Goal: Information Seeking & Learning: Find specific fact

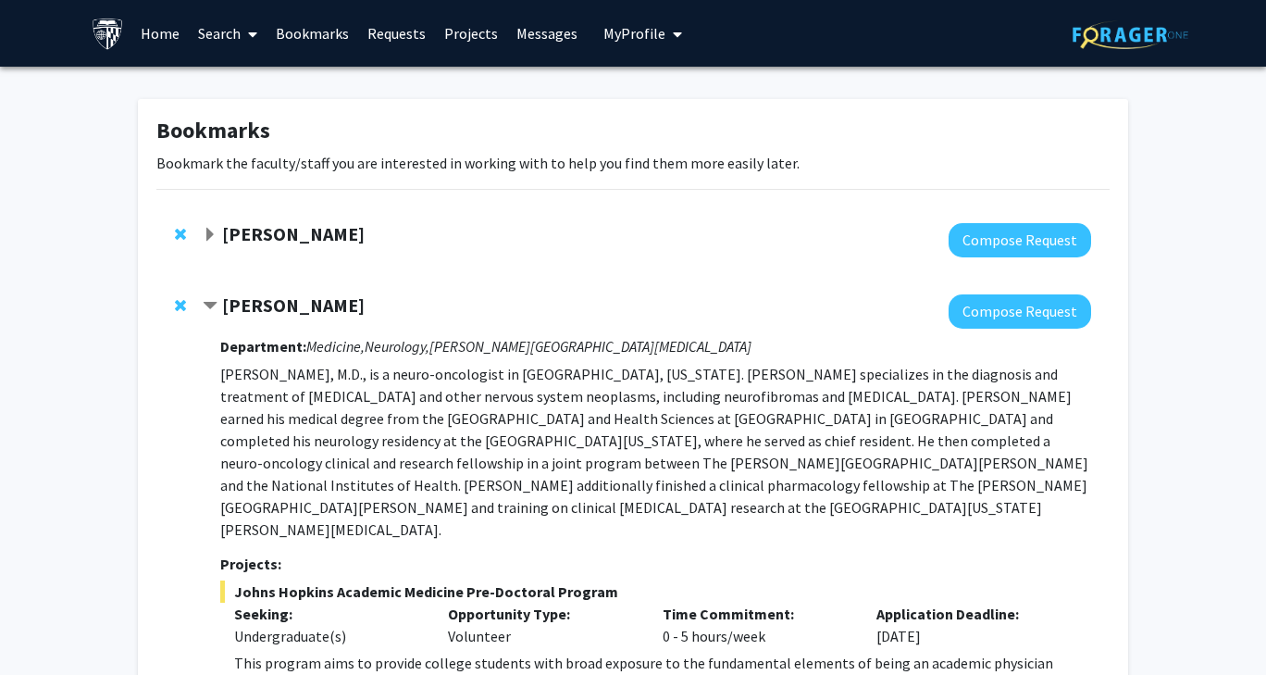
click at [168, 44] on link "Home" at bounding box center [159, 33] width 57 height 65
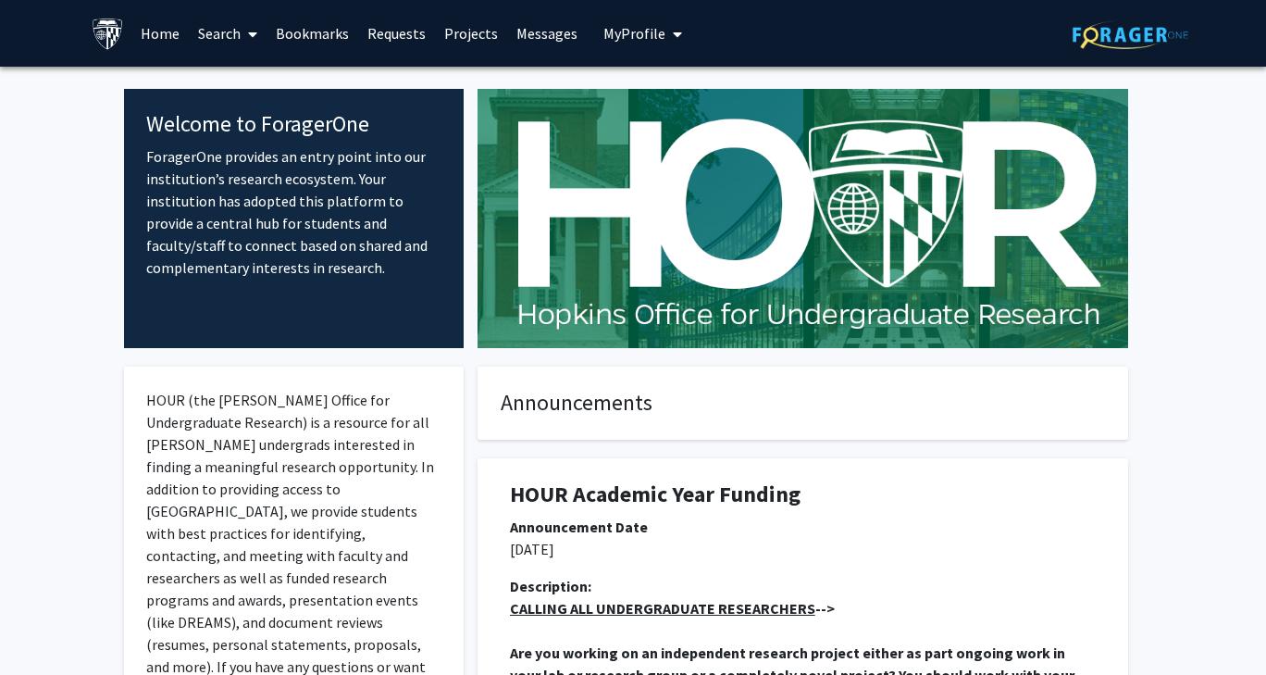
click at [230, 46] on link "Search" at bounding box center [228, 33] width 78 height 65
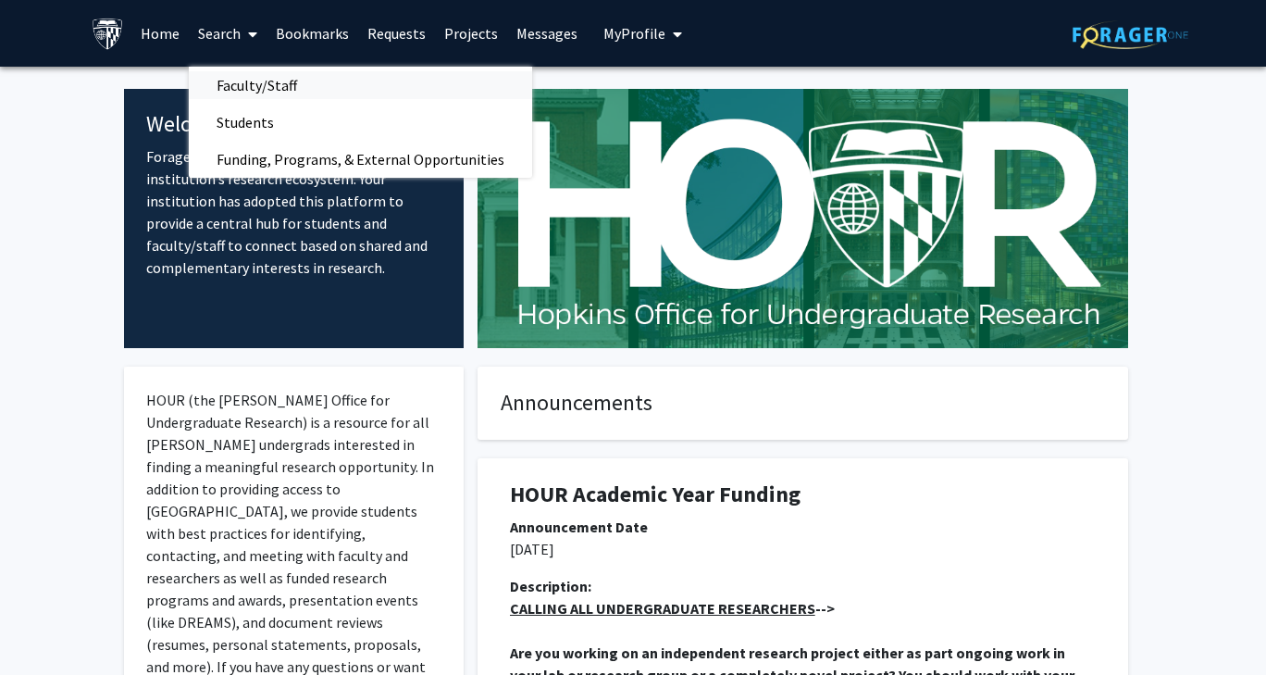
click at [221, 82] on span "Faculty/Staff" at bounding box center [257, 85] width 136 height 37
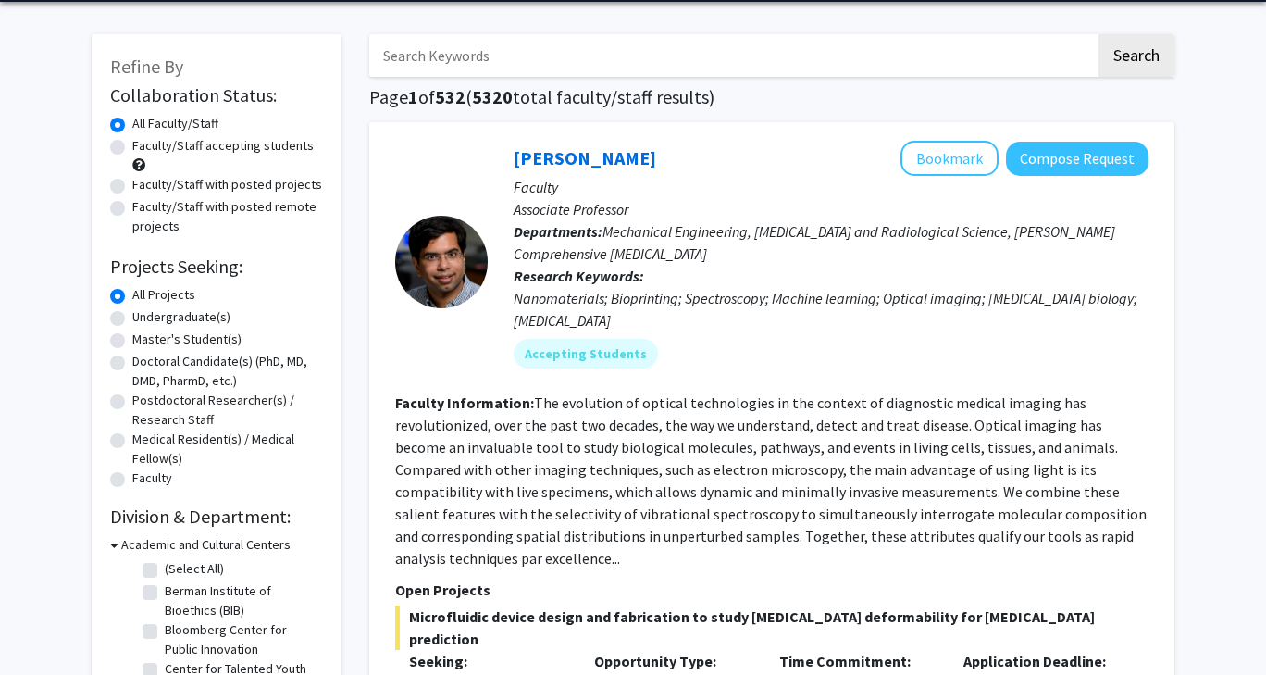
scroll to position [93, 0]
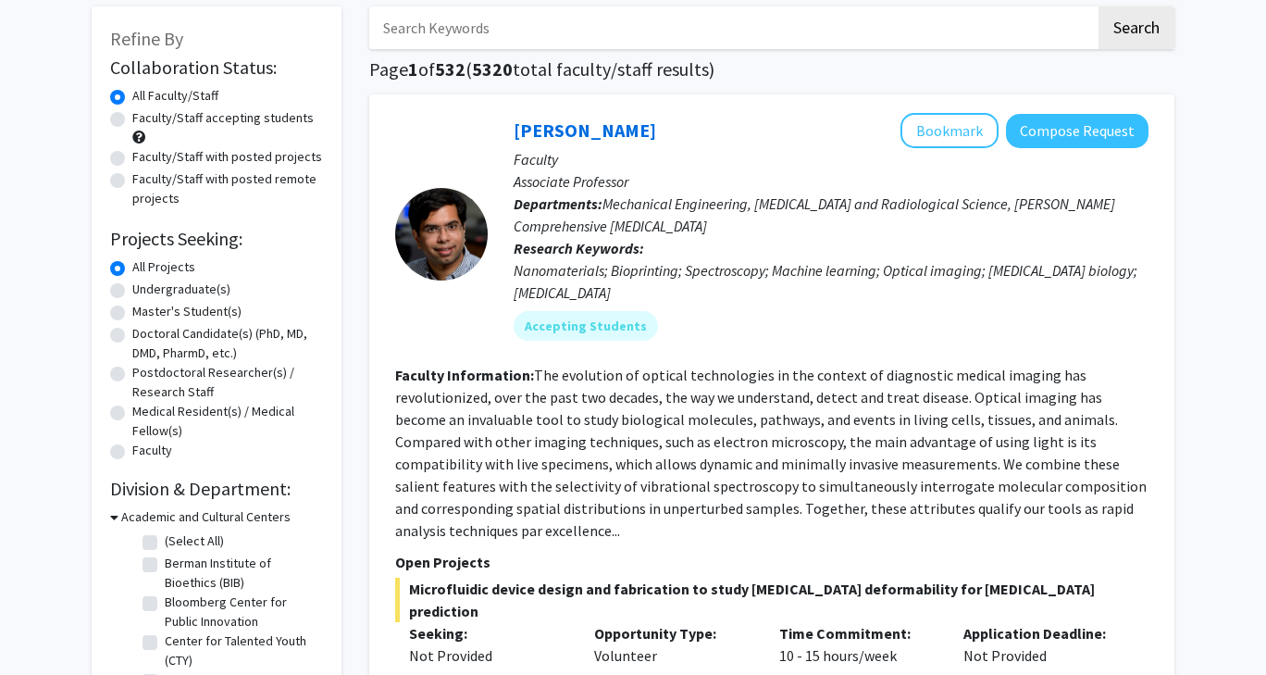
click at [132, 156] on label "Faculty/Staff with posted projects" at bounding box center [227, 156] width 190 height 19
click at [132, 156] on input "Faculty/Staff with posted projects" at bounding box center [138, 153] width 12 height 12
radio input "true"
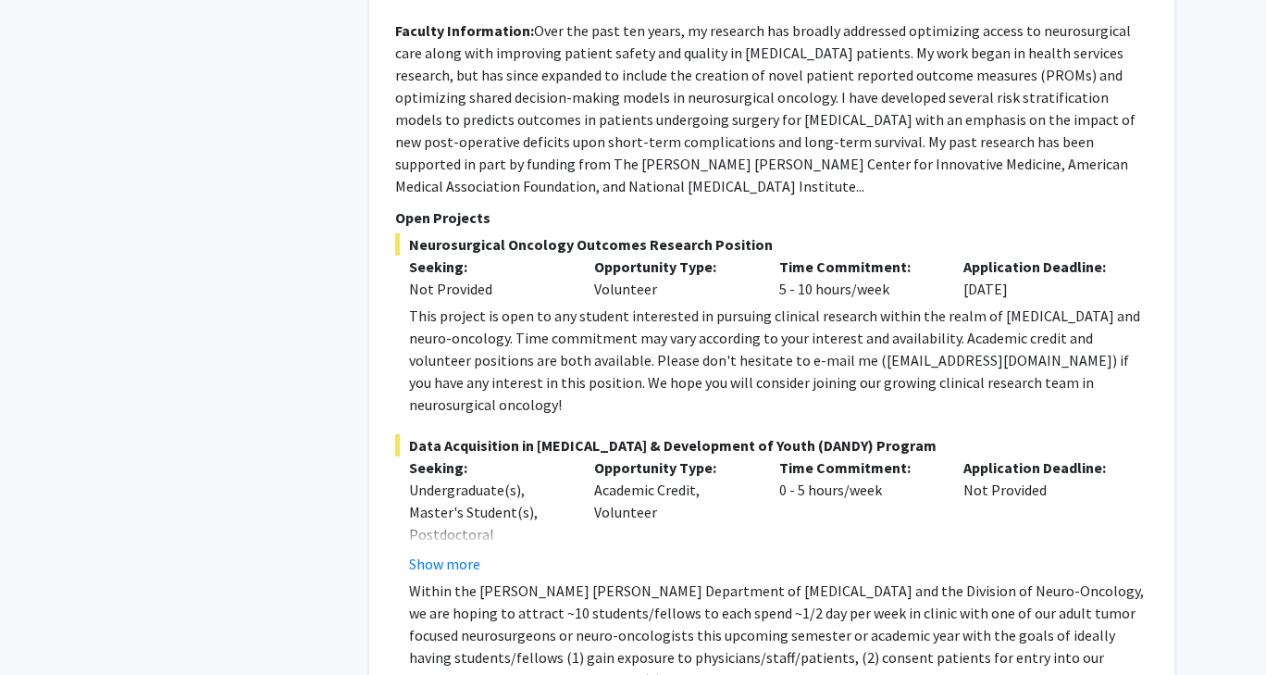
scroll to position [9213, 0]
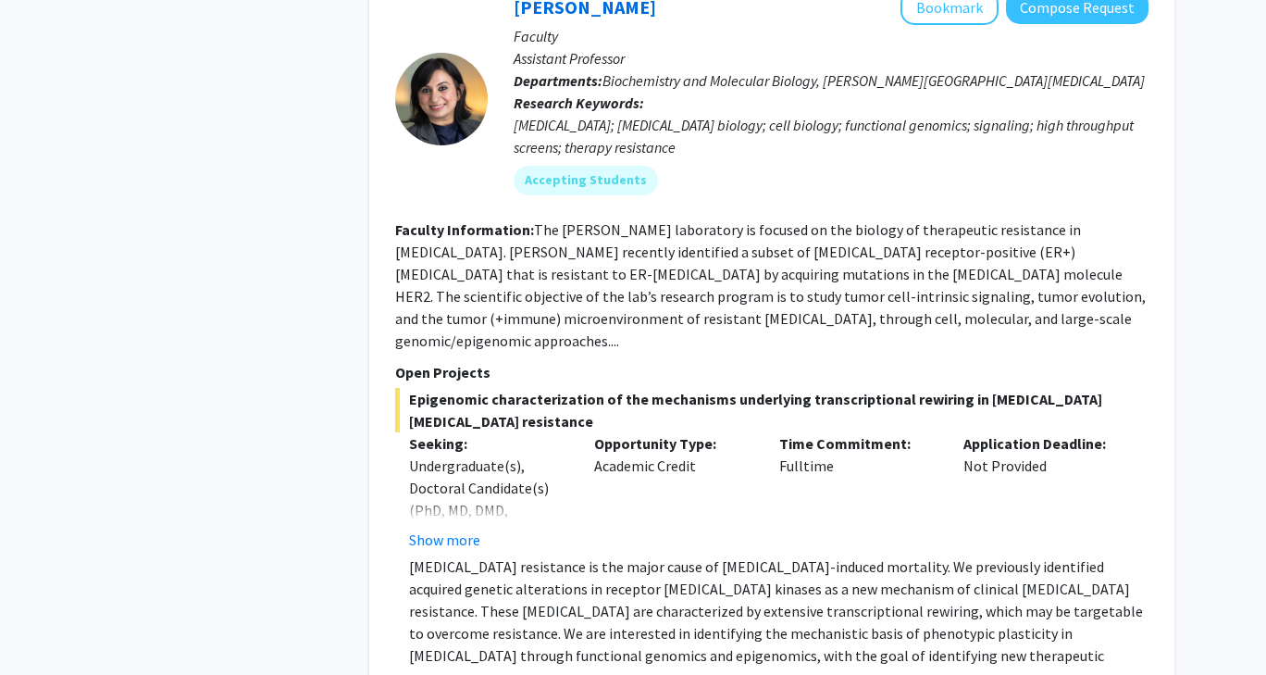
scroll to position [6759, 0]
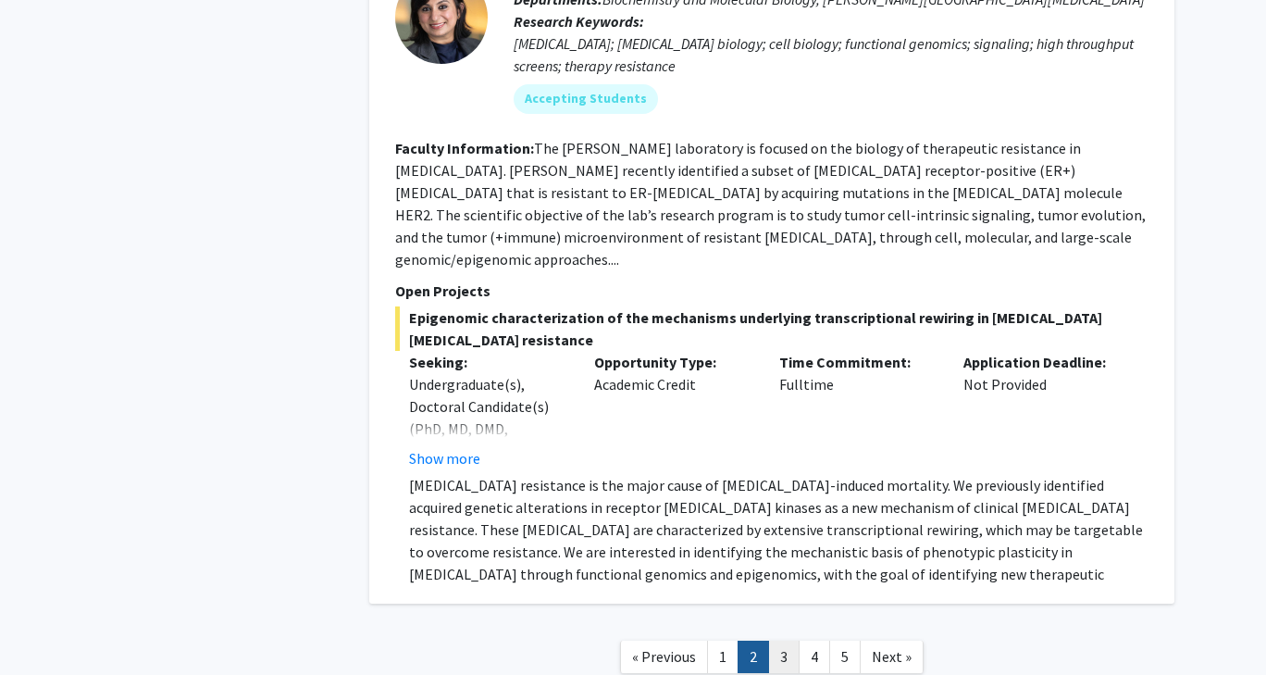
click at [793, 641] on link "3" at bounding box center [783, 657] width 31 height 32
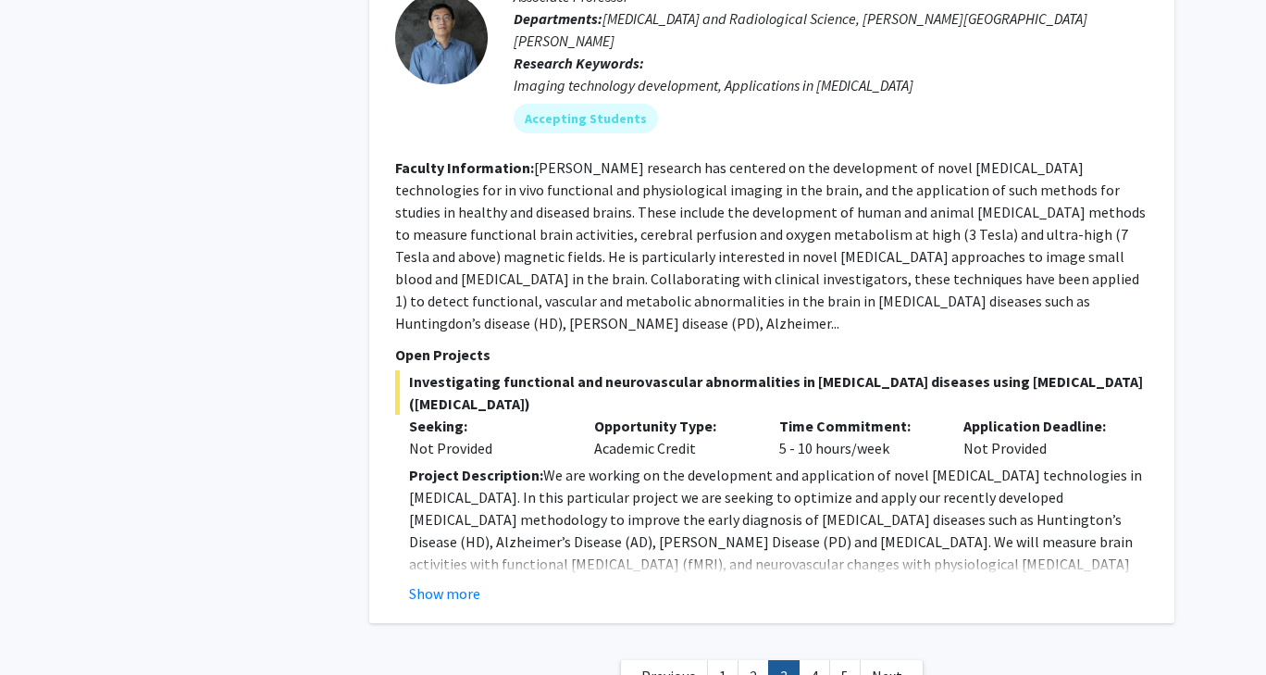
scroll to position [6629, 0]
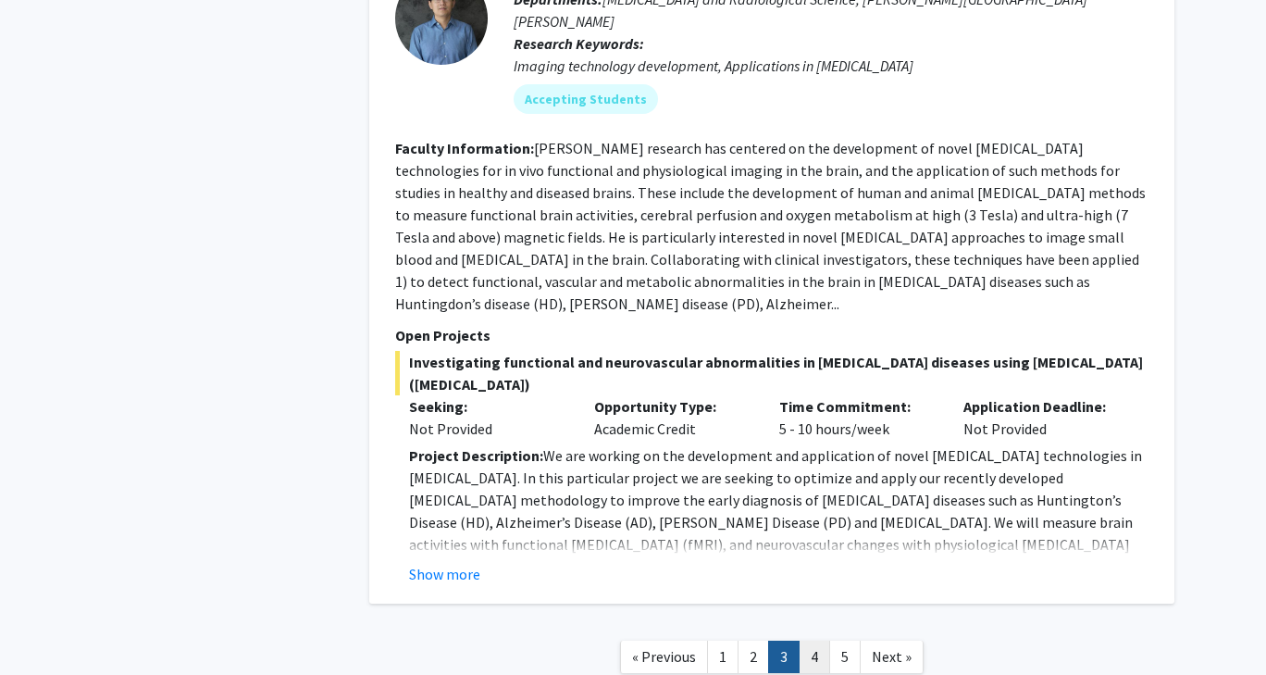
click at [809, 641] on link "4" at bounding box center [814, 657] width 31 height 32
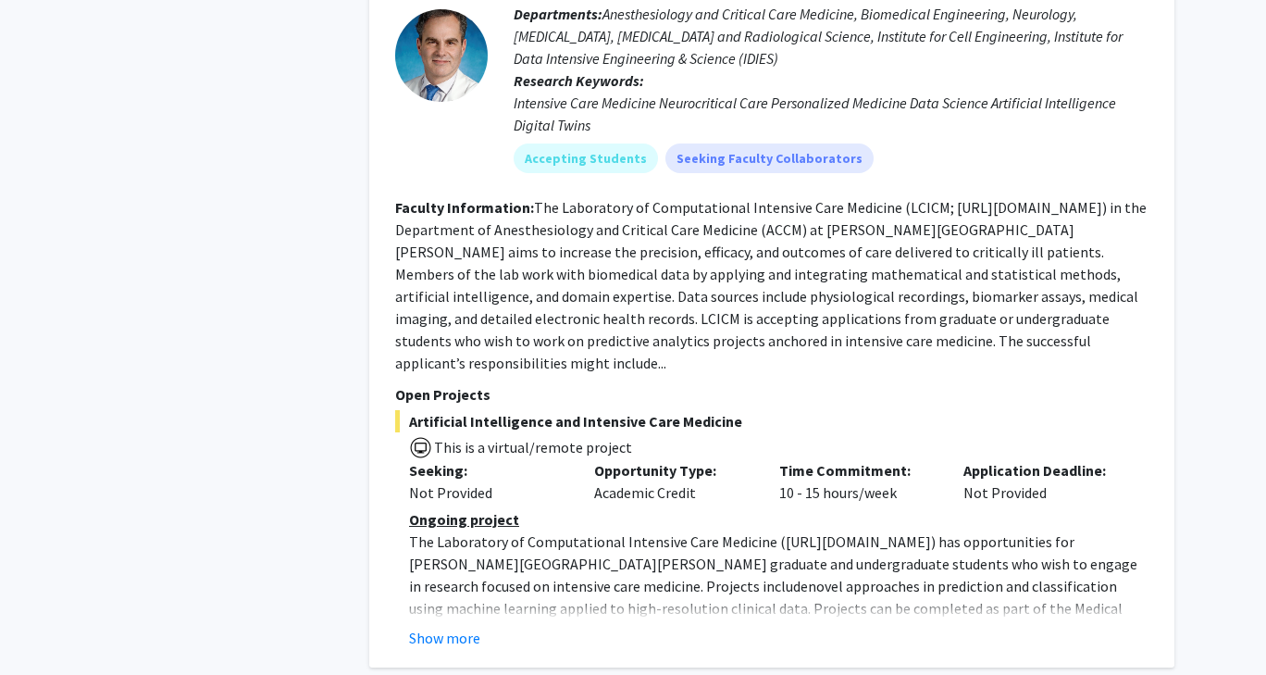
scroll to position [1111, 0]
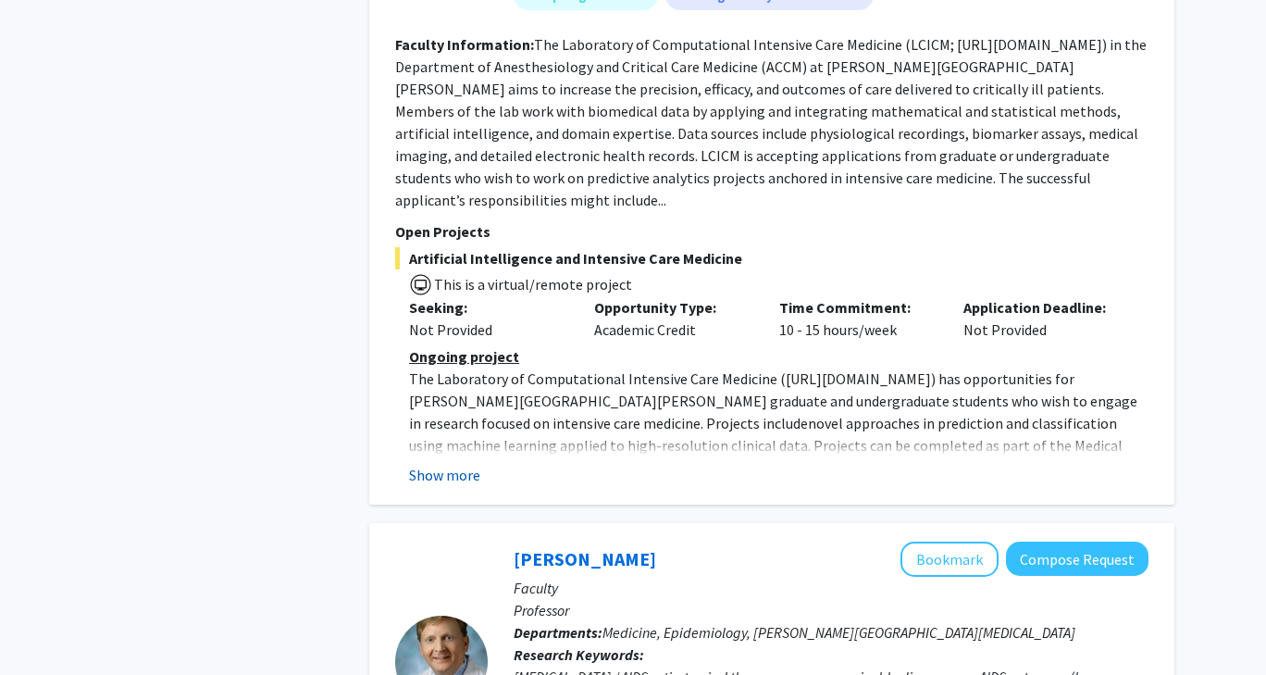
click at [465, 464] on button "Show more" at bounding box center [444, 475] width 71 height 22
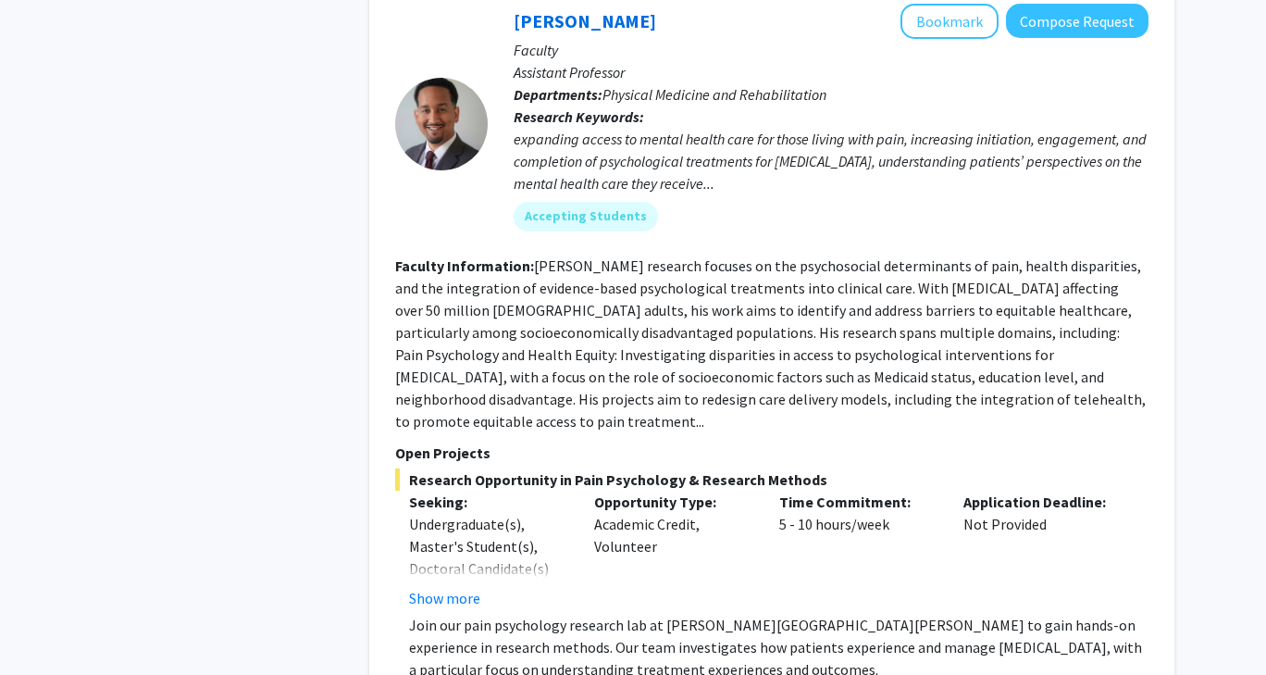
scroll to position [2592, 0]
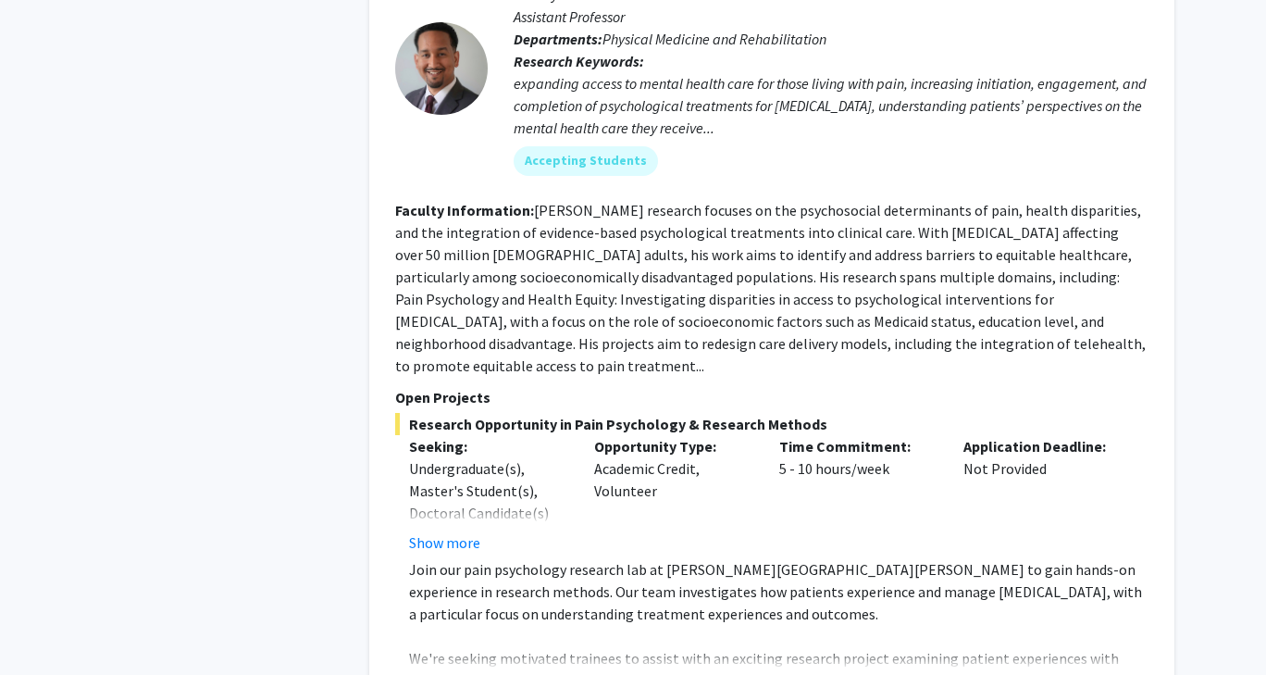
click at [455, 674] on button "Show more" at bounding box center [444, 688] width 71 height 22
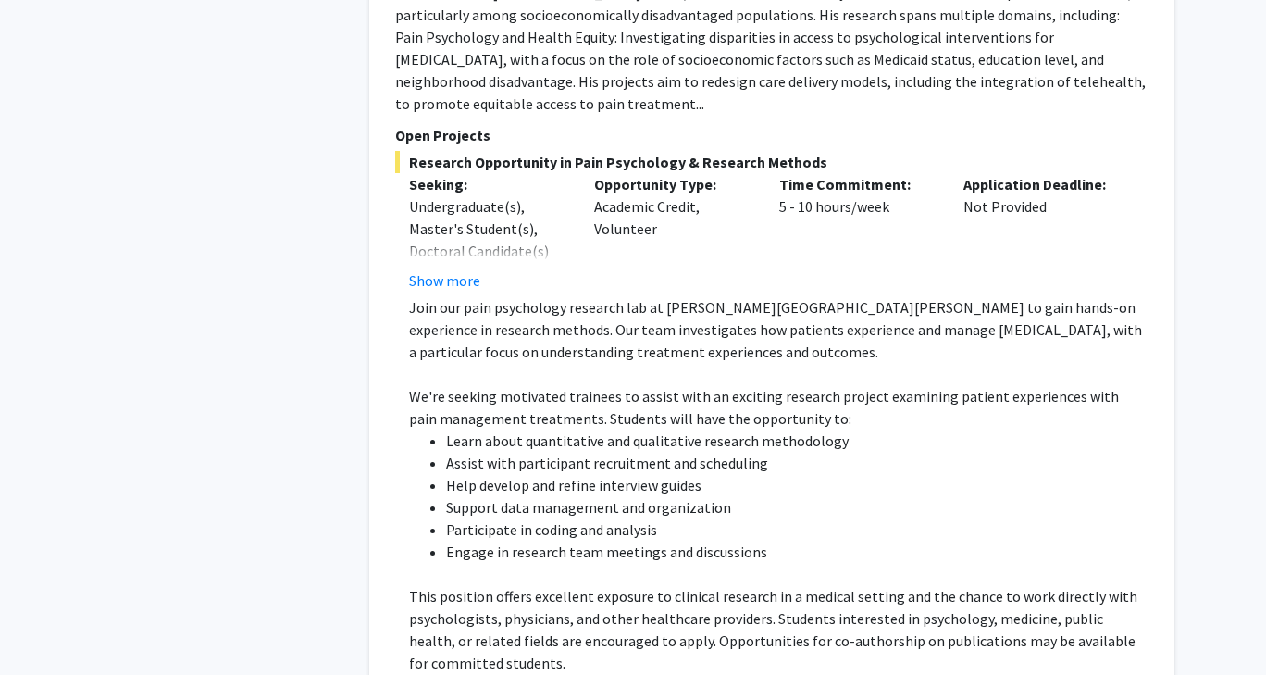
scroll to position [2870, 0]
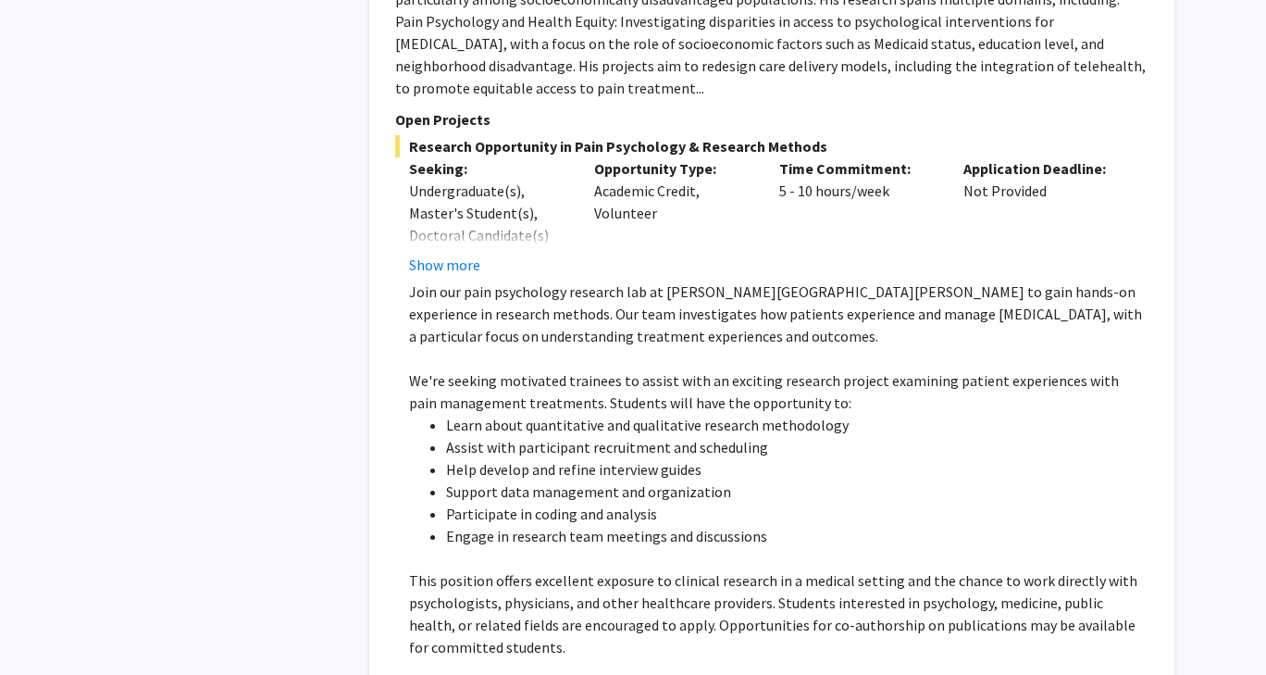
drag, startPoint x: 526, startPoint y: 556, endPoint x: 413, endPoint y: 555, distance: 112.9
copy link "[EMAIL_ADDRESS][DOMAIN_NAME]"
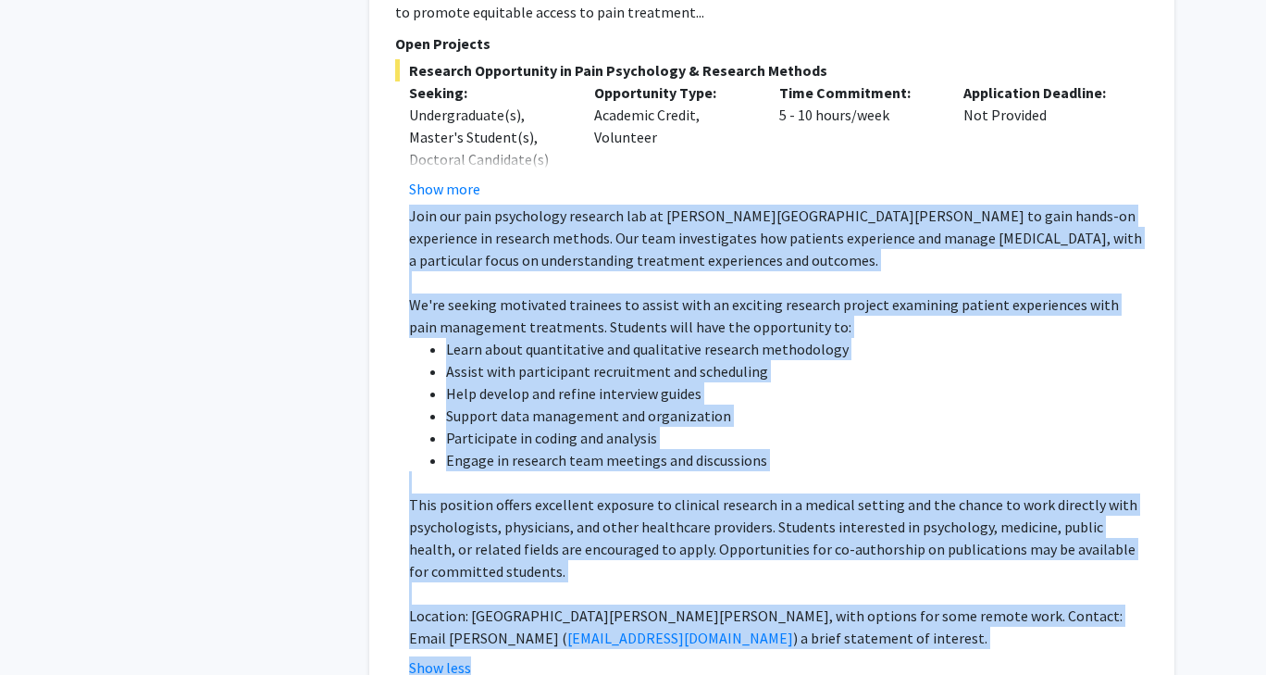
scroll to position [2962, 0]
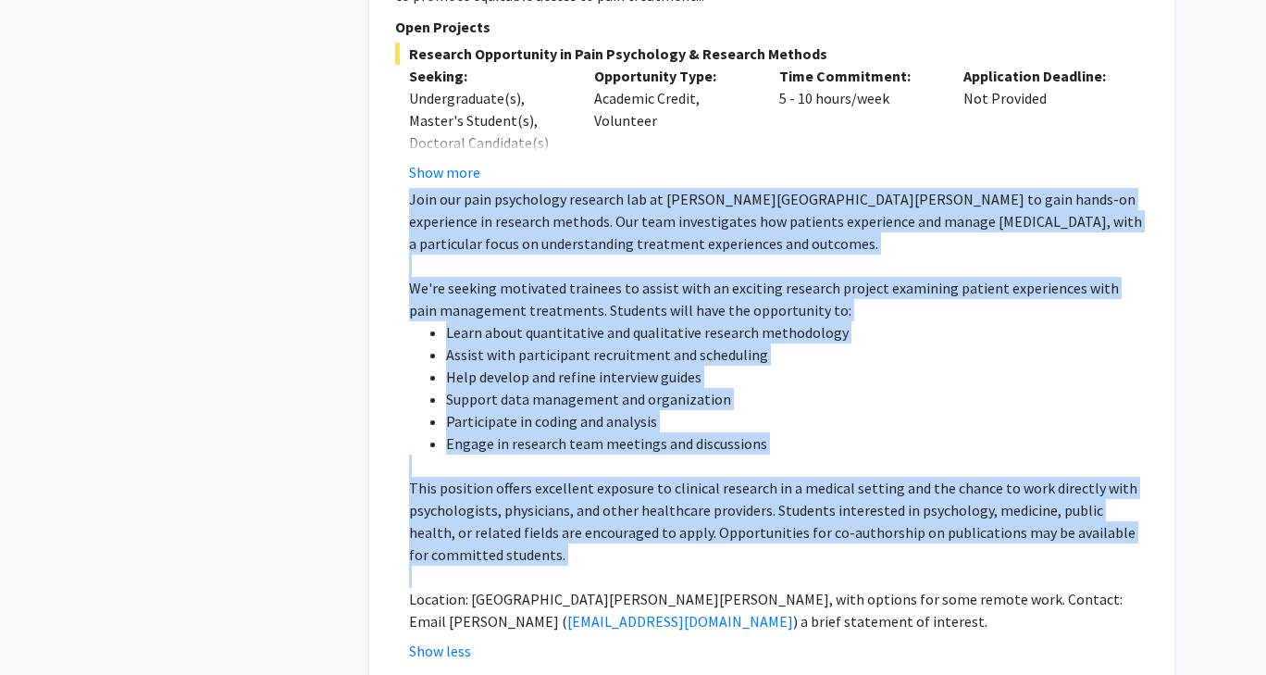
drag, startPoint x: 411, startPoint y: 227, endPoint x: 698, endPoint y: 427, distance: 349.8
click at [698, 427] on div "Join our pain psychology research lab at [PERSON_NAME][GEOGRAPHIC_DATA][PERSON_…" at bounding box center [779, 410] width 740 height 444
copy div "Join our pain psychology research lab at [PERSON_NAME][GEOGRAPHIC_DATA][PERSON_…"
click at [642, 410] on li "Participate in coding and analysis" at bounding box center [797, 421] width 703 height 22
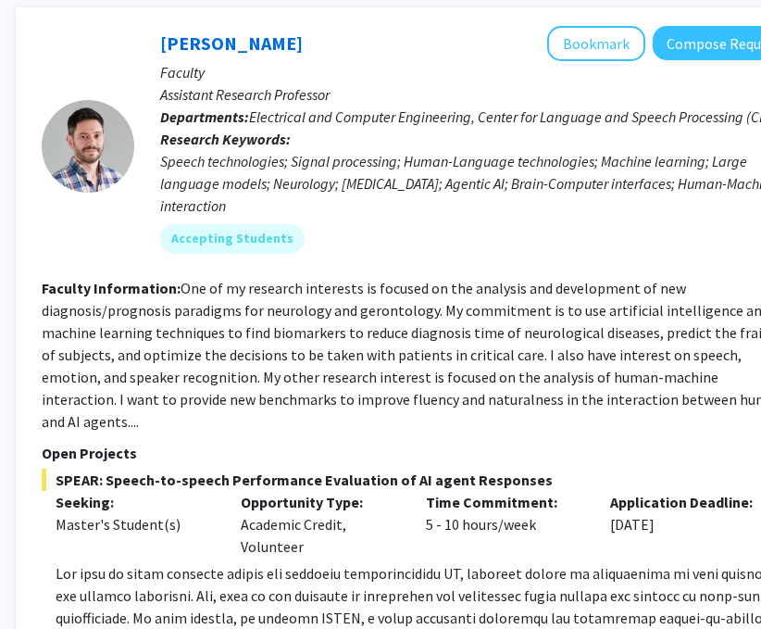
scroll to position [4443, 276]
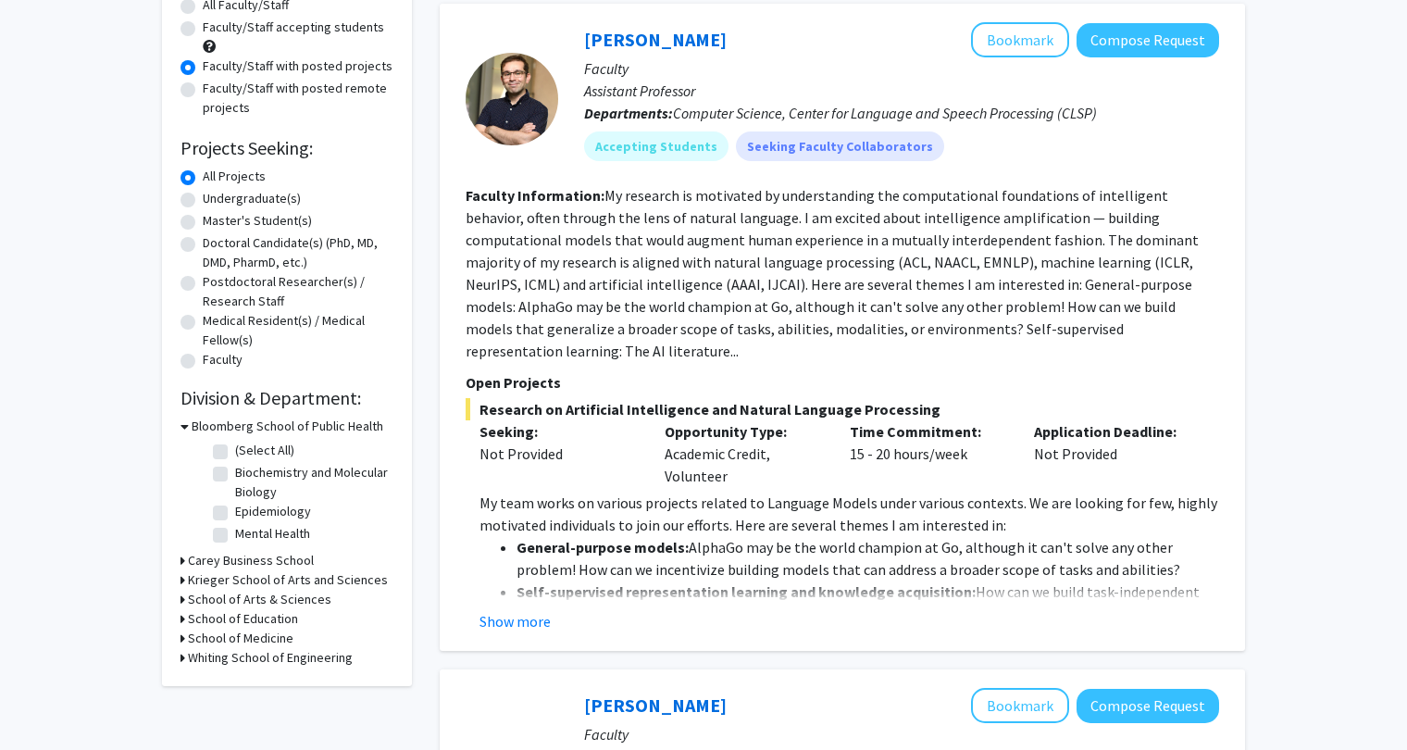
scroll to position [0, 0]
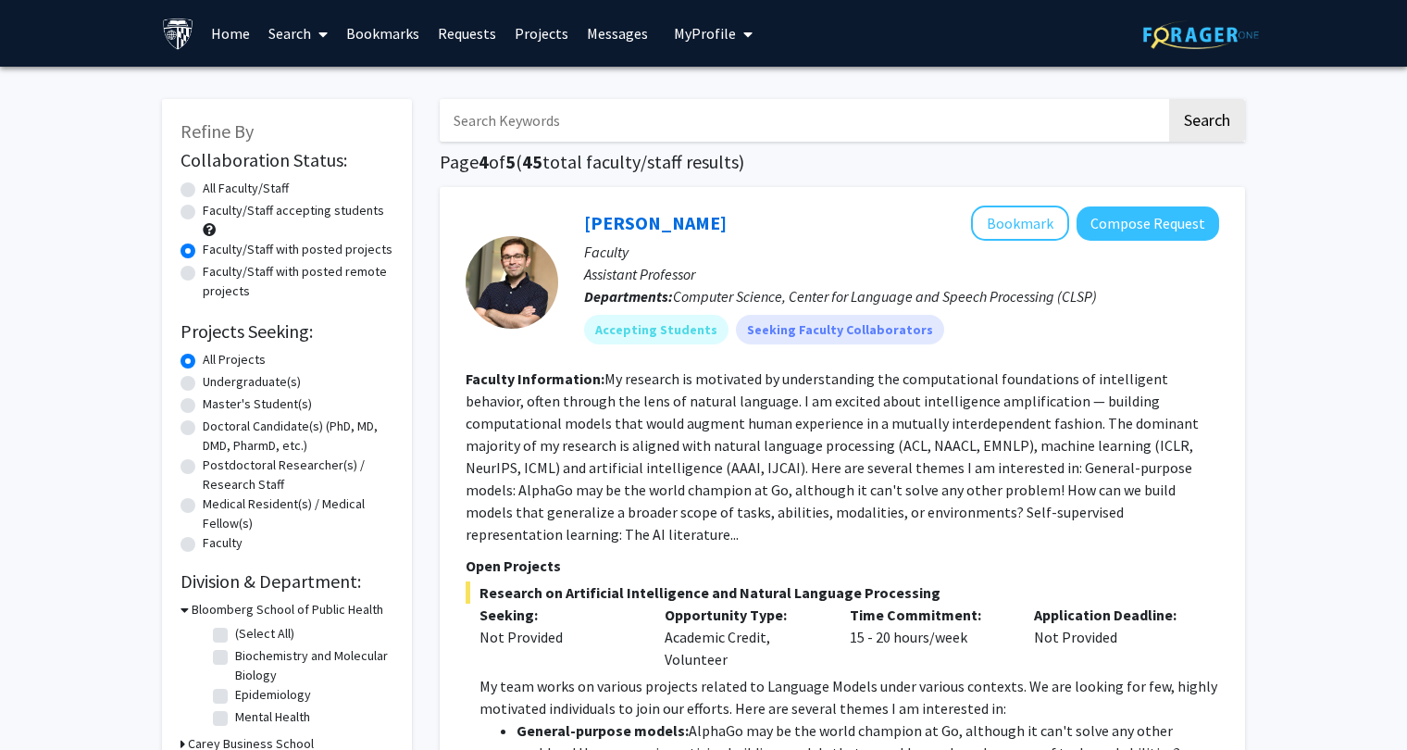
click at [629, 130] on input "Search Keywords" at bounding box center [803, 120] width 727 height 43
type input "[PERSON_NAME]"
click at [1169, 99] on button "Search" at bounding box center [1207, 120] width 76 height 43
radio input "true"
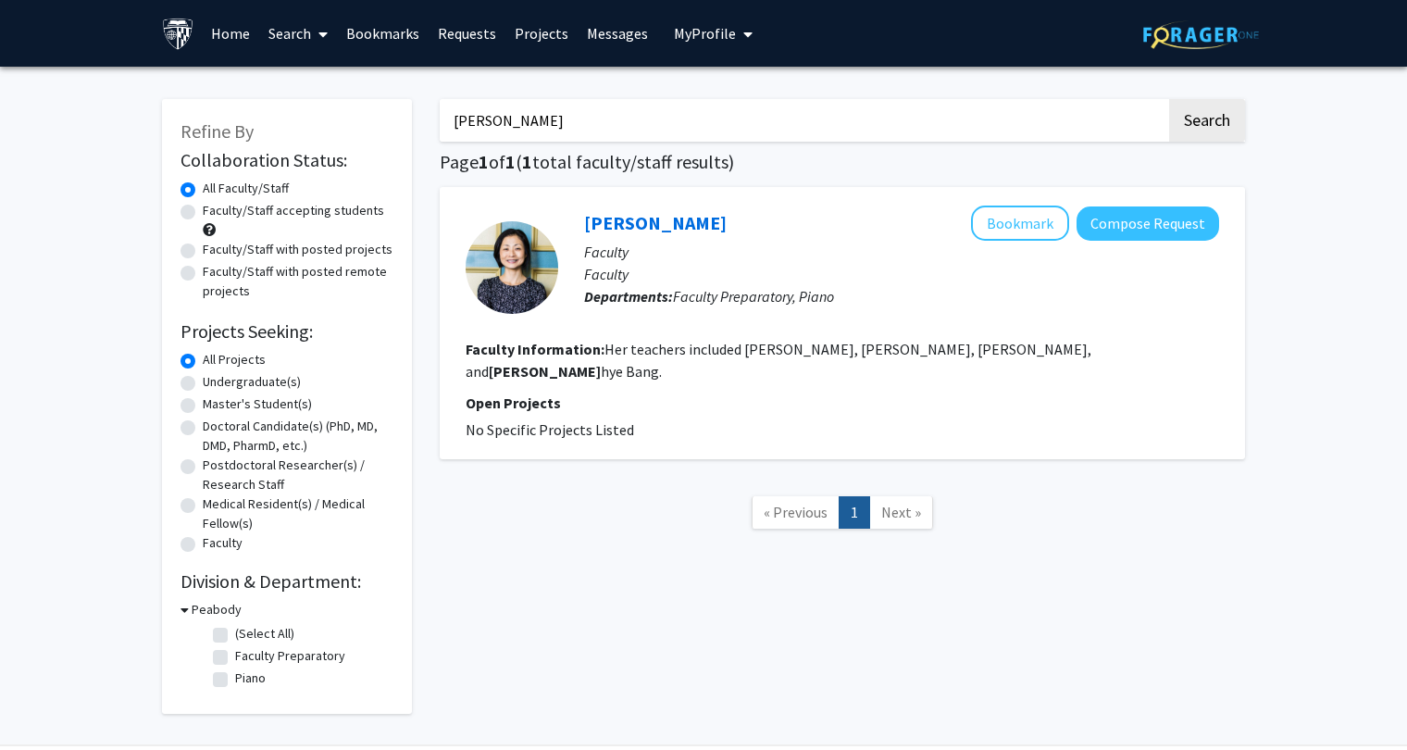
click at [629, 130] on input "[PERSON_NAME]" at bounding box center [803, 120] width 727 height 43
type input "m"
click at [1169, 99] on button "Search" at bounding box center [1207, 120] width 76 height 43
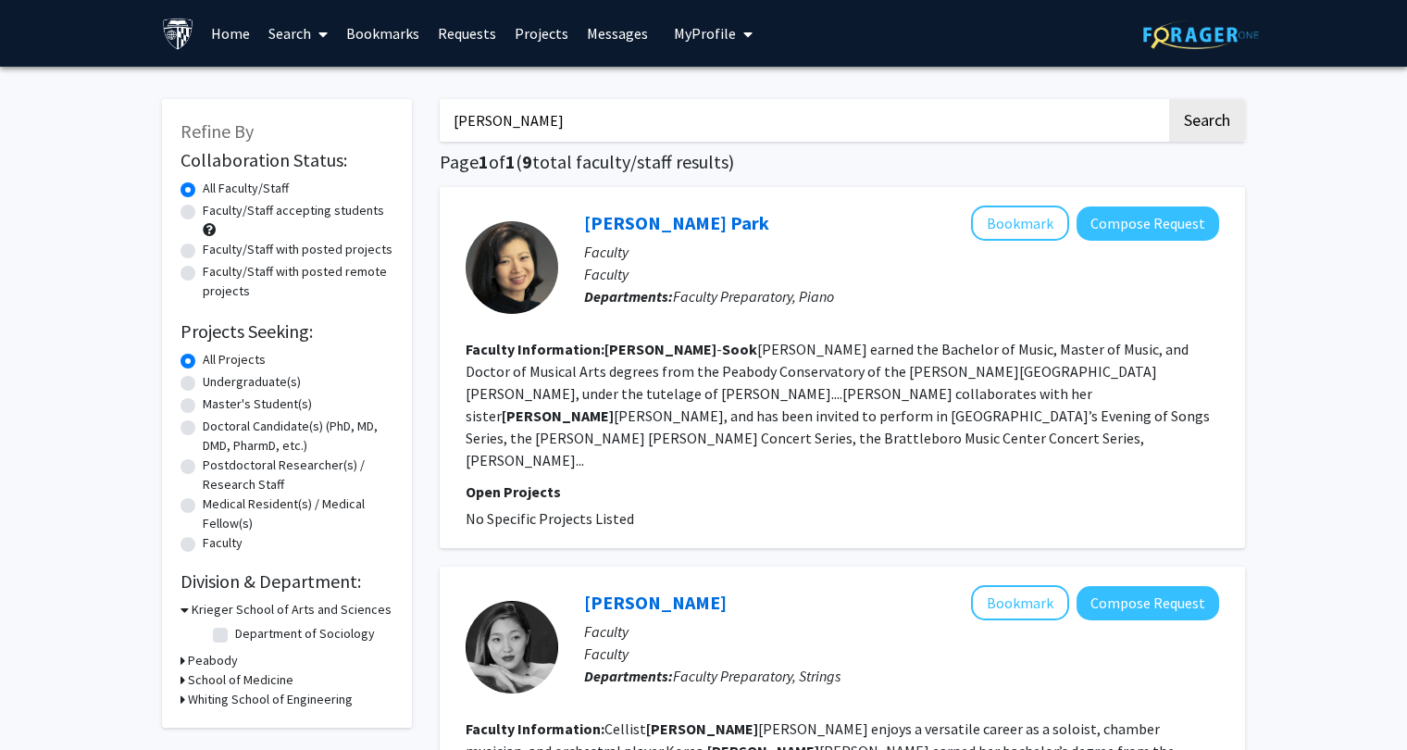
click at [651, 121] on input "[PERSON_NAME]" at bounding box center [803, 120] width 727 height 43
type input "h"
click at [666, 211] on link "[PERSON_NAME] Park" at bounding box center [676, 222] width 185 height 23
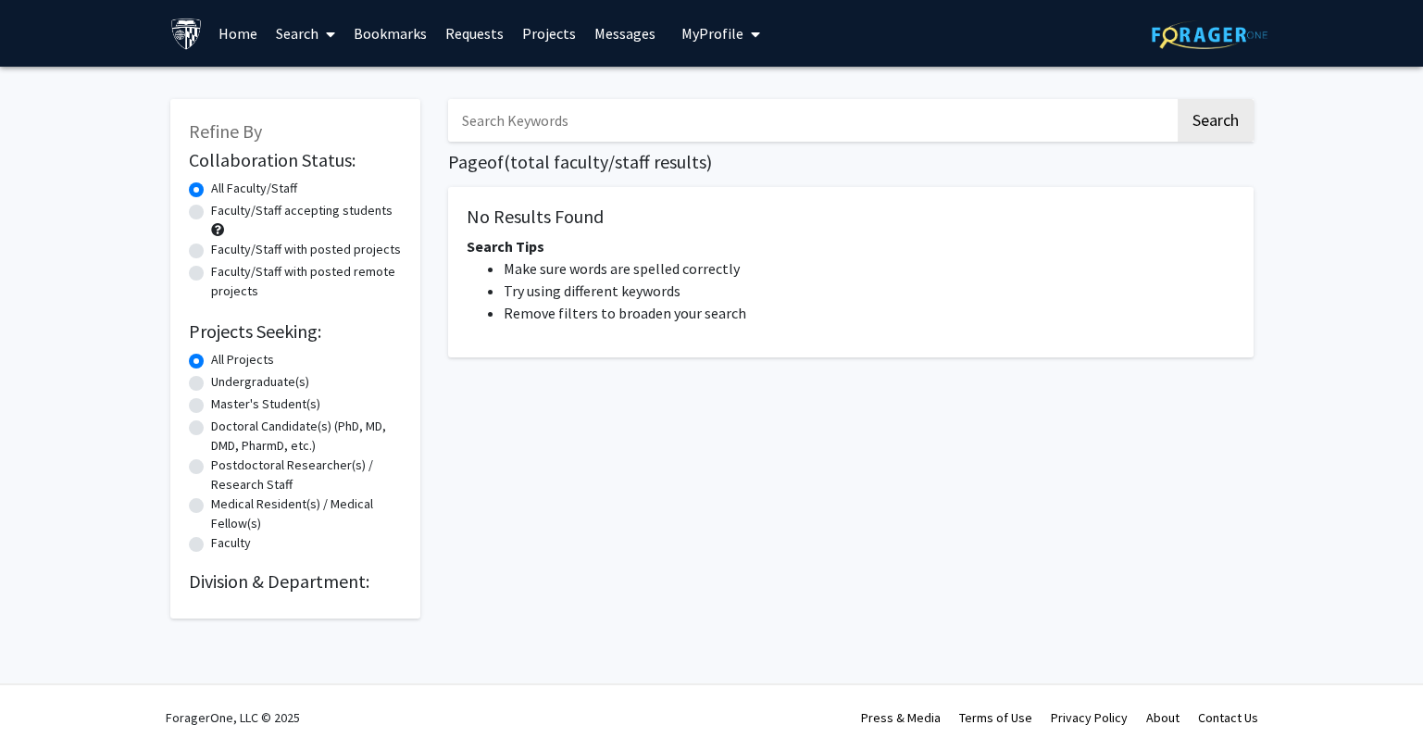
click at [499, 120] on input "Search Keywords" at bounding box center [811, 120] width 727 height 43
type input "d"
type input "brain"
click at [1177, 99] on button "Search" at bounding box center [1215, 120] width 76 height 43
click at [1225, 124] on button "Search" at bounding box center [1215, 120] width 76 height 43
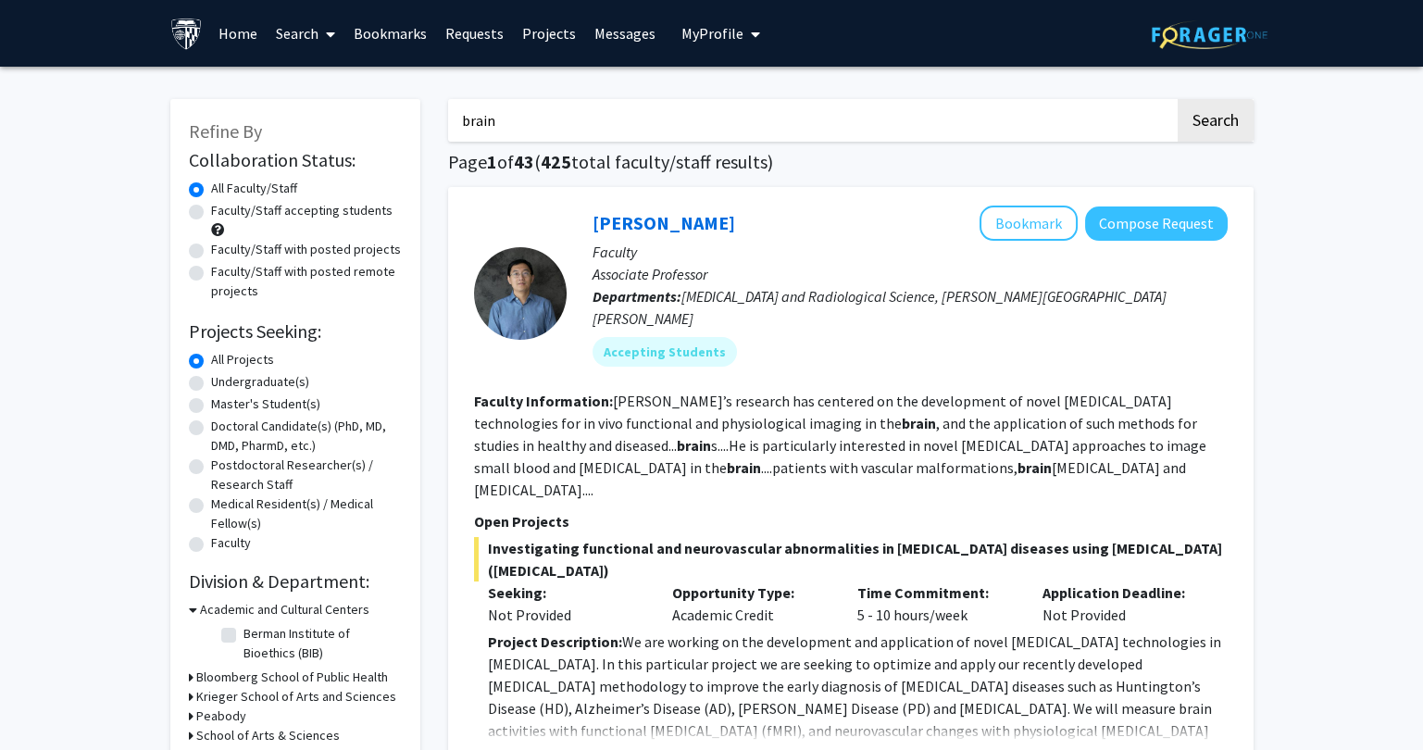
click at [517, 120] on input "brain" at bounding box center [811, 120] width 727 height 43
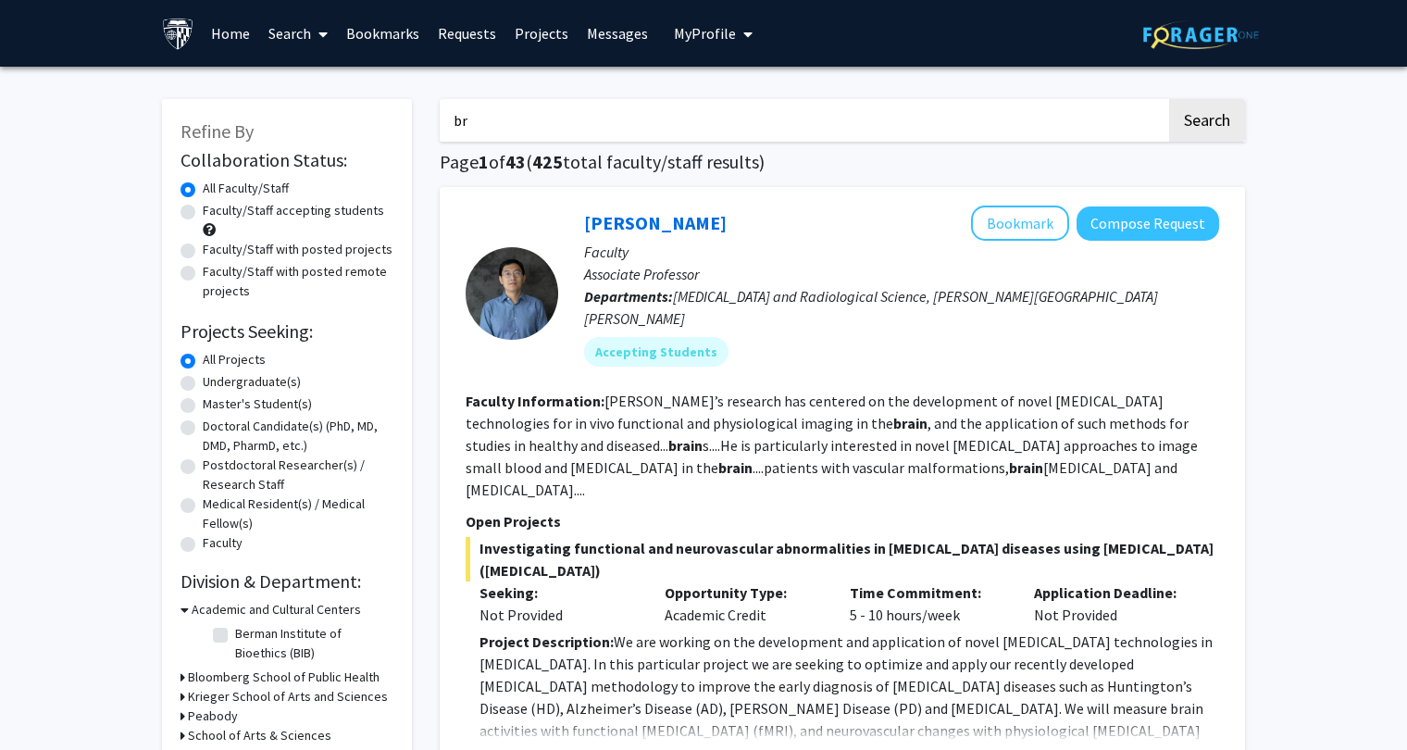
type input "b"
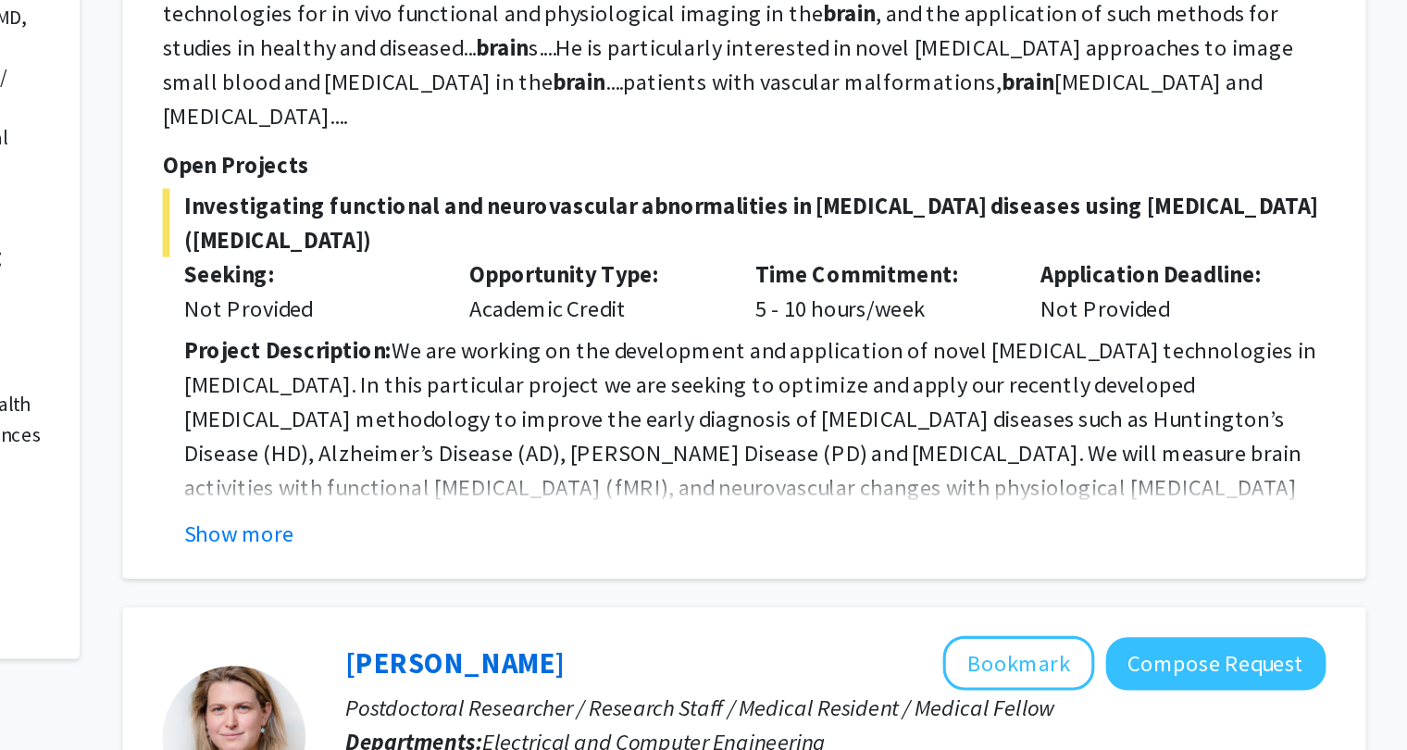
scroll to position [151, 0]
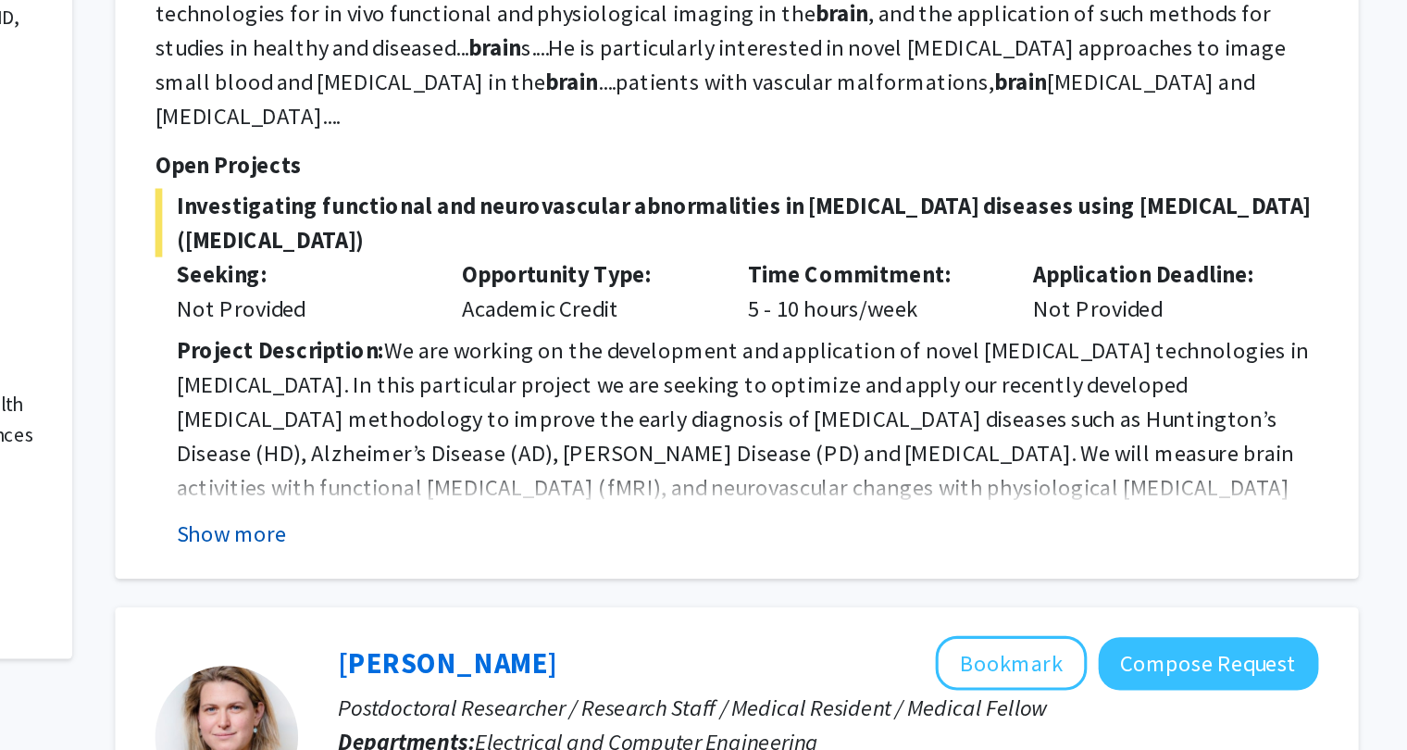
click at [529, 598] on button "Show more" at bounding box center [515, 609] width 71 height 22
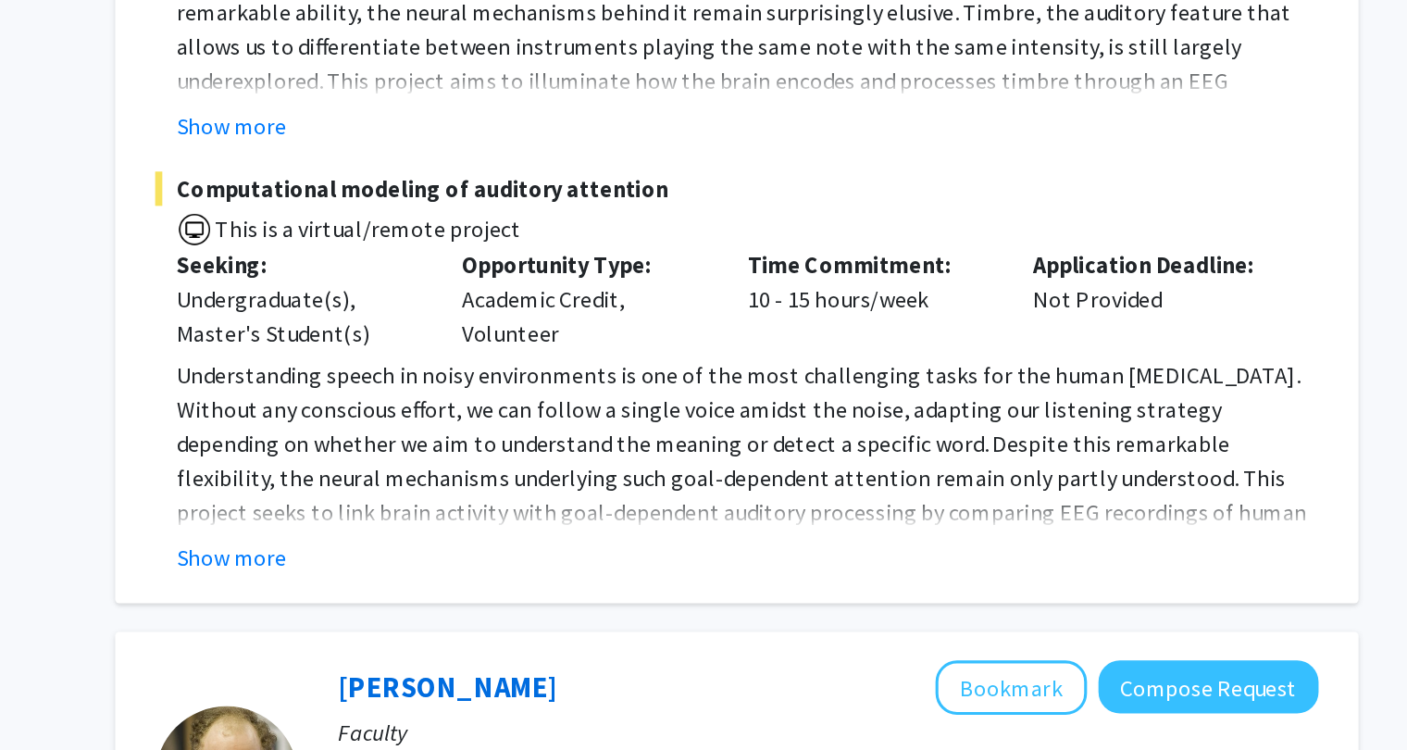
scroll to position [1787, 0]
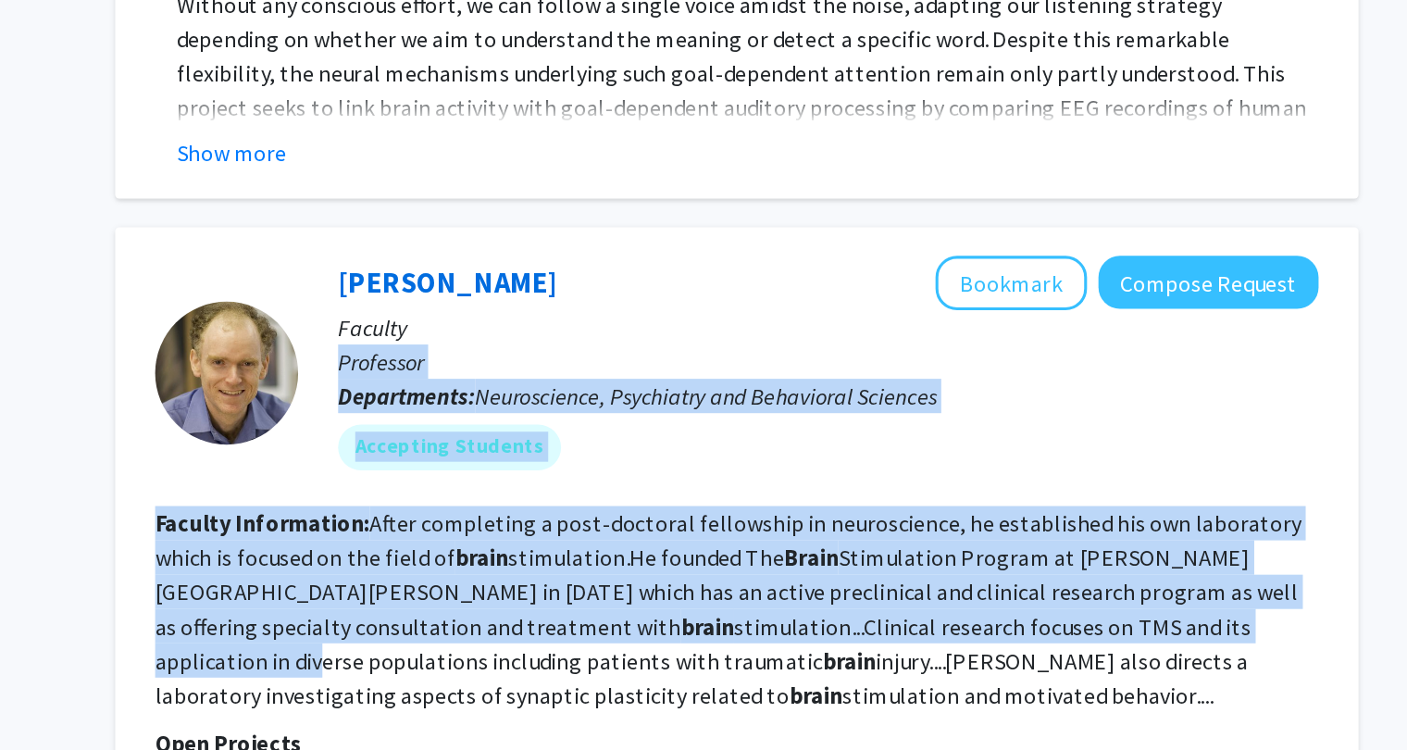
drag, startPoint x: 959, startPoint y: 380, endPoint x: 931, endPoint y: 572, distance: 193.6
click at [931, 572] on fg-search-faculty "Irving Reti Bookmark Compose Request Faculty Professor Departments: Neuroscienc…" at bounding box center [843, 607] width 754 height 354
click at [938, 593] on fg-read-more "After completing a post-doctoral fellowship in neuroscience, he established his…" at bounding box center [837, 658] width 742 height 130
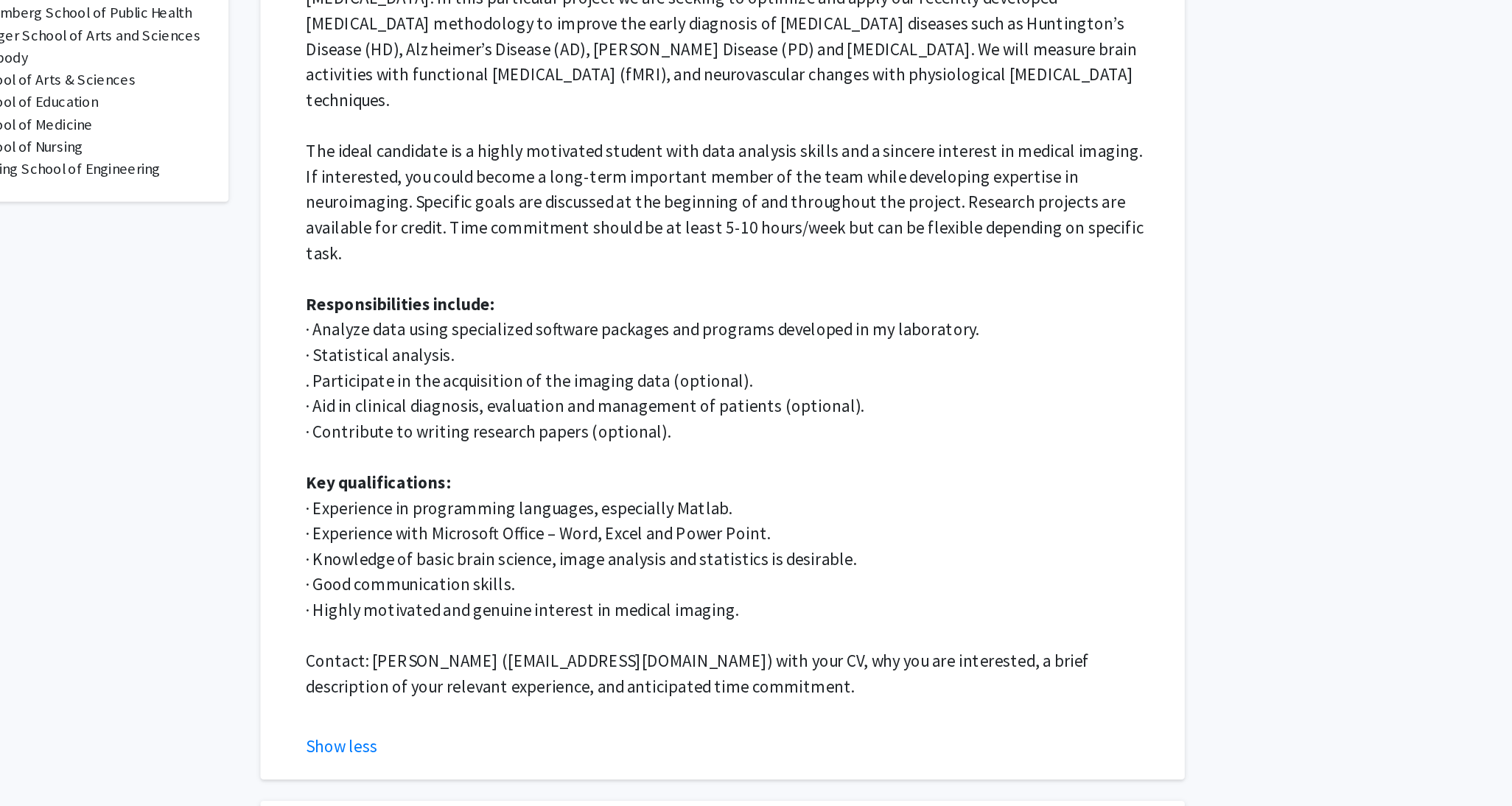
scroll to position [400, 0]
